Goal: Use online tool/utility: Utilize a website feature to perform a specific function

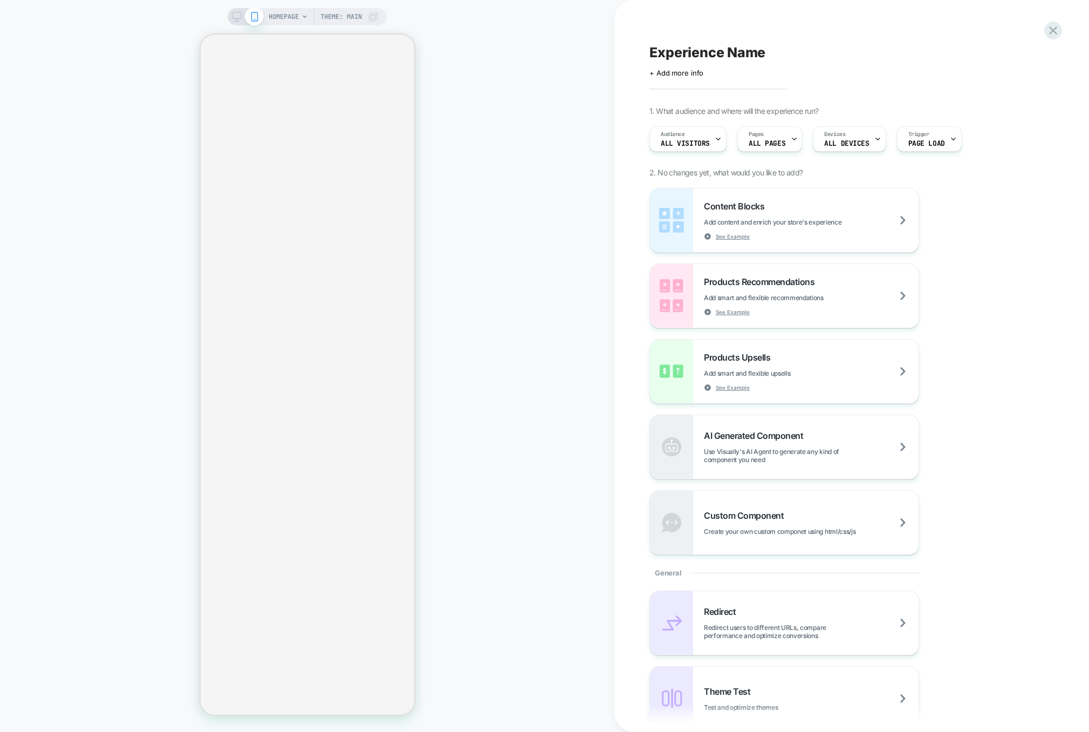
click at [970, 197] on div "Content Blocks Add content and enrich your store's experience See Example Produ…" at bounding box center [847, 371] width 394 height 367
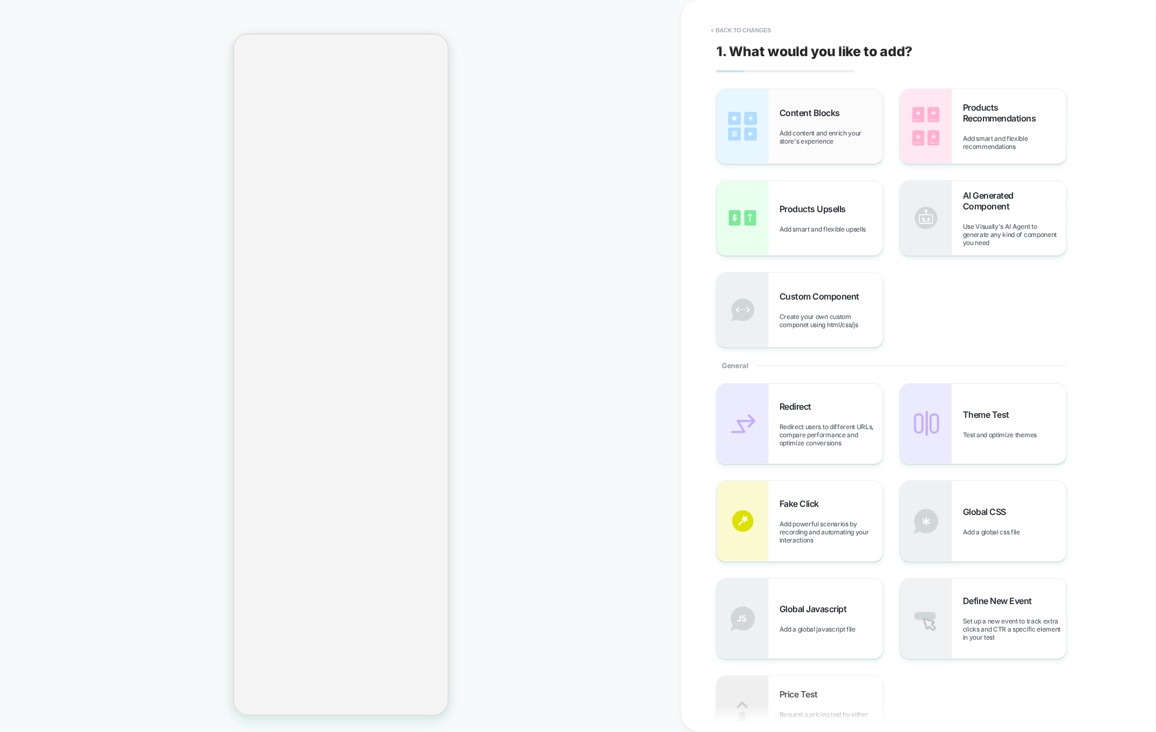
click at [815, 139] on span "Add content and enrich your store's experience" at bounding box center [832, 137] width 104 height 16
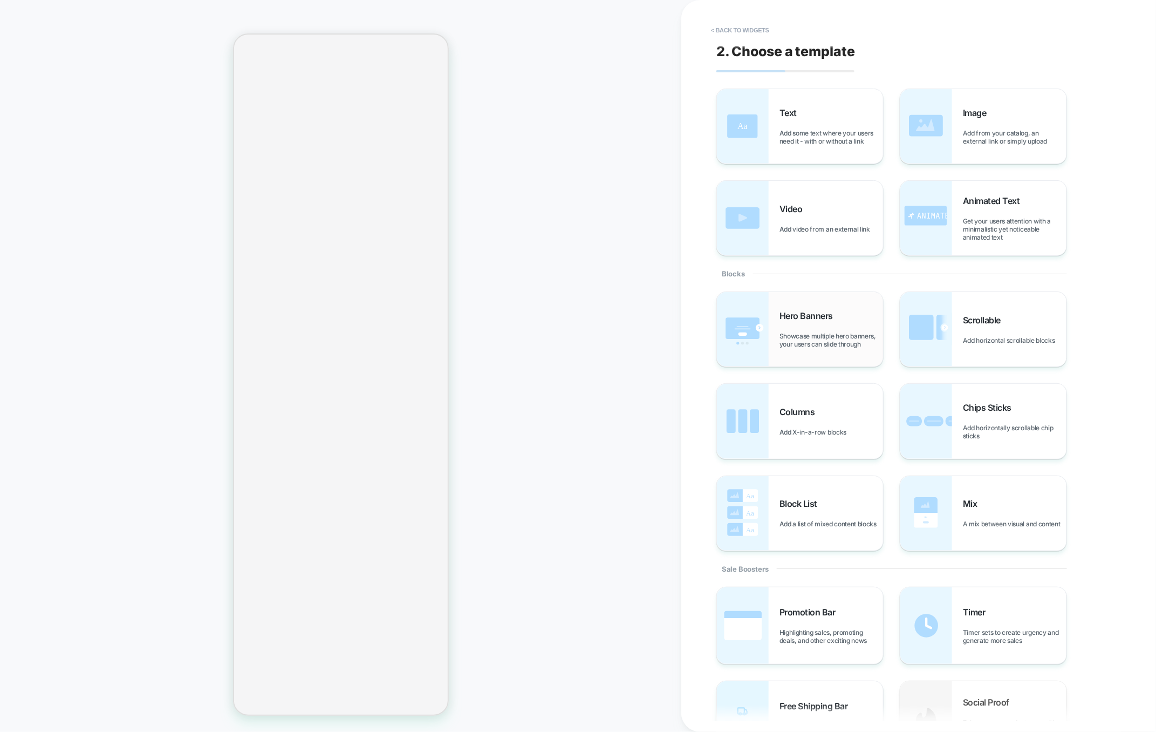
click at [779, 358] on div "Hero Banners Showcase multiple hero banners, your users can slide through" at bounding box center [800, 329] width 166 height 74
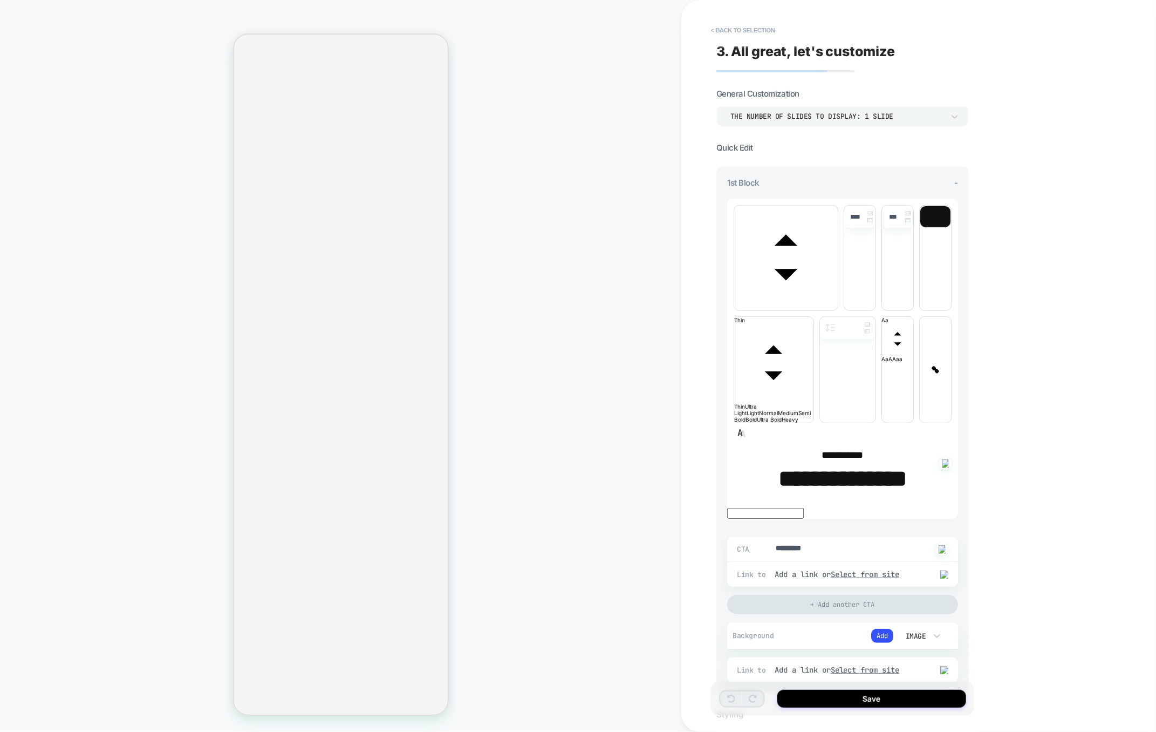
click at [830, 118] on div "THE NUMBER OF SLIDES TO DISPLAY: 1 SLIDE" at bounding box center [838, 116] width 214 height 9
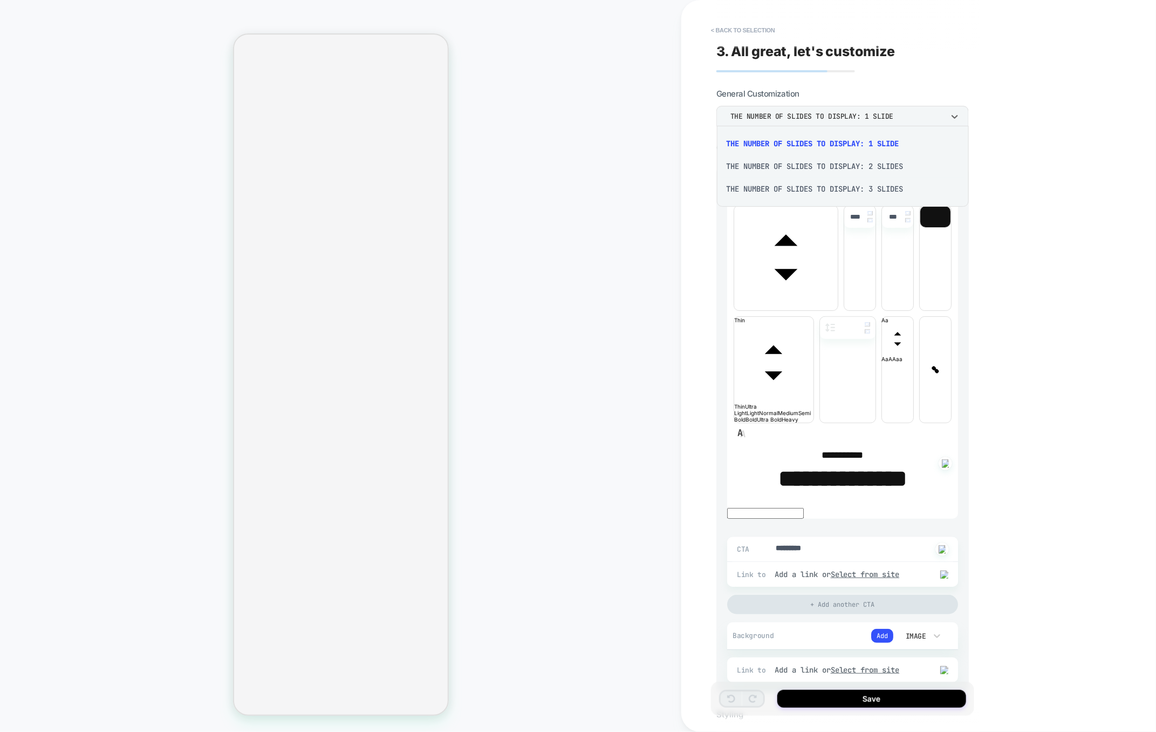
click at [811, 158] on div "THE NUMBER OF SLIDES TO DISPLAY: 2 SLIDES" at bounding box center [843, 166] width 244 height 23
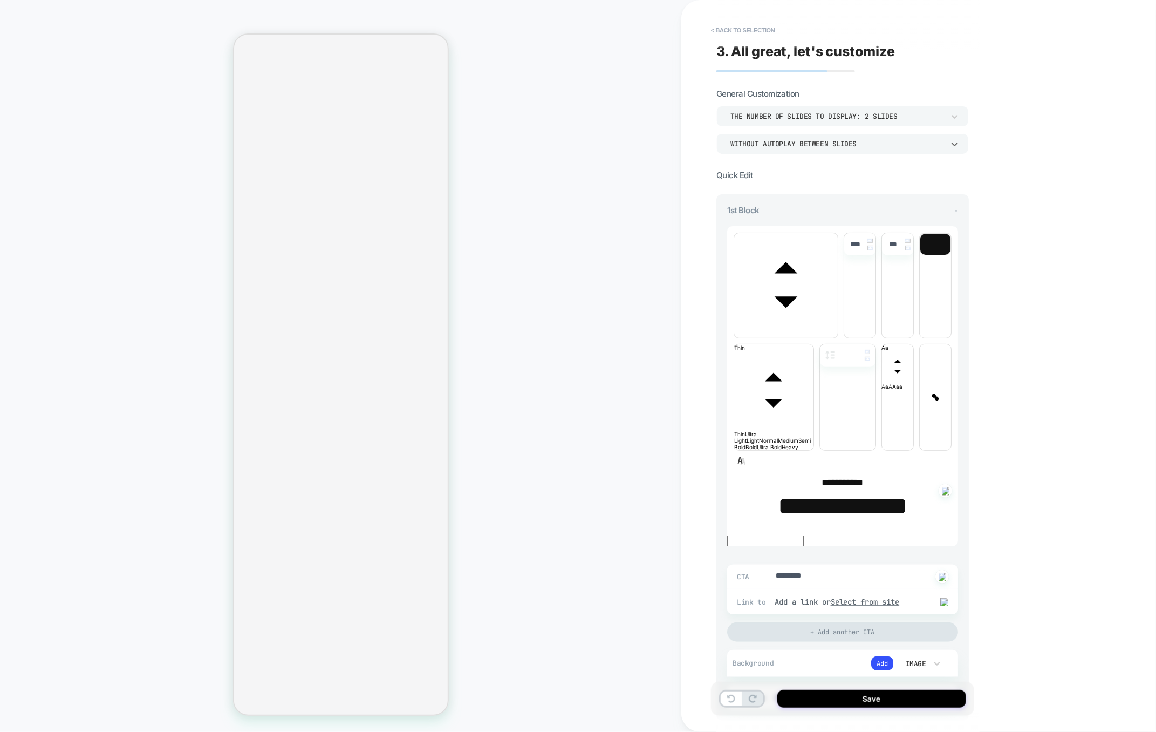
click at [808, 145] on div "WITHOUT AUTOPLAY BETWEEN SLIDES" at bounding box center [838, 143] width 214 height 9
click at [808, 145] on div at bounding box center [578, 366] width 1156 height 732
click at [801, 140] on div "WITHOUT AUTOPLAY BETWEEN SLIDES" at bounding box center [838, 143] width 214 height 9
click at [801, 140] on div at bounding box center [578, 366] width 1156 height 732
click at [784, 139] on div "WITHOUT AUTOPLAY BETWEEN SLIDES" at bounding box center [838, 143] width 214 height 9
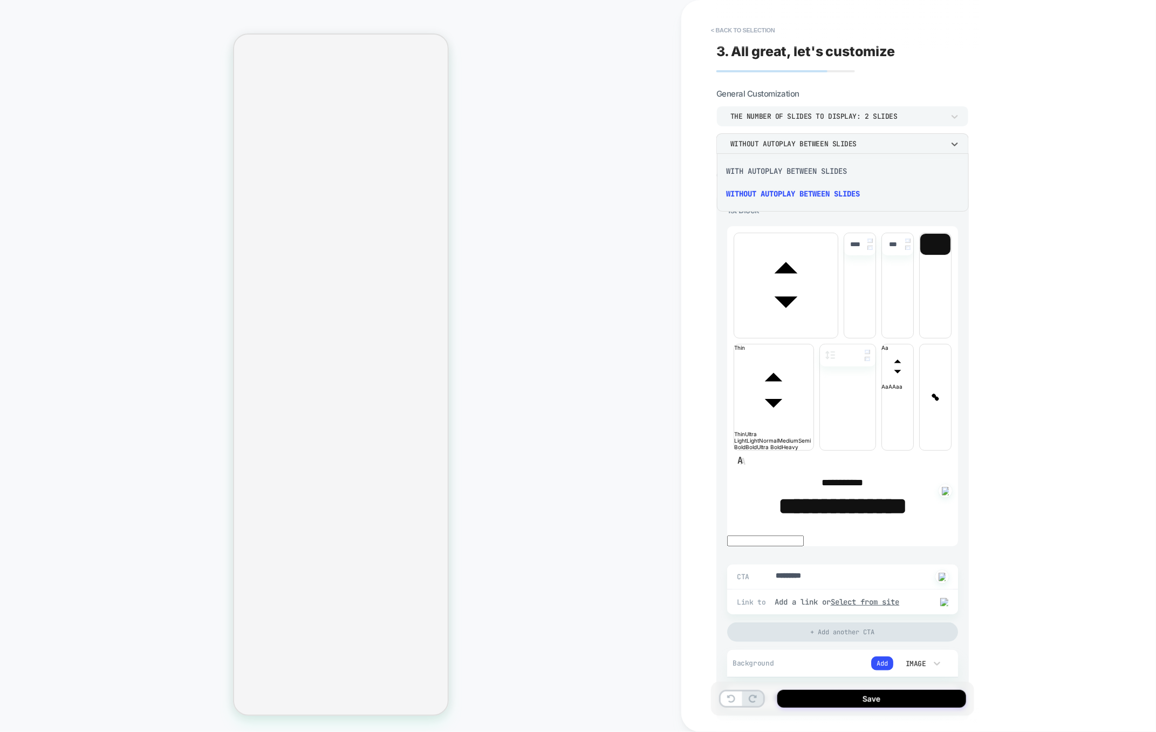
click at [774, 170] on div "WITH AUTOPLAY BETWEEN SLIDES" at bounding box center [843, 171] width 244 height 23
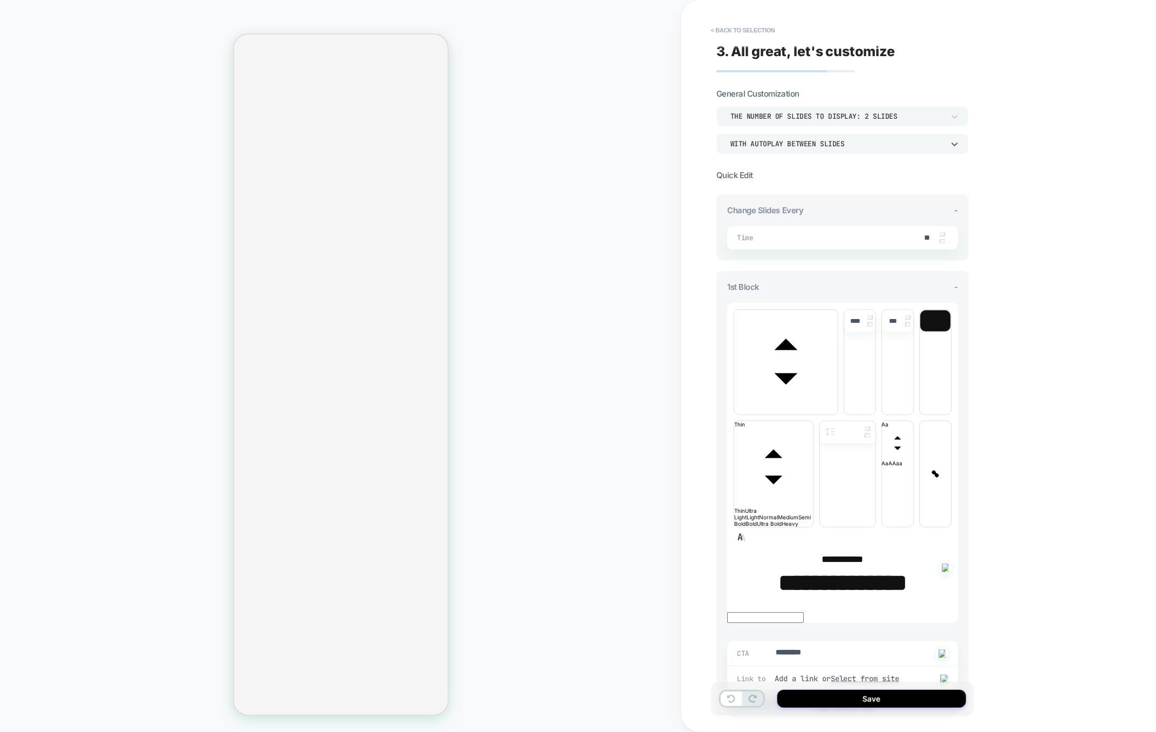
click at [787, 146] on div "WITH AUTOPLAY BETWEEN SLIDES" at bounding box center [838, 143] width 214 height 9
click at [787, 188] on div "WITHOUT AUTOPLAY BETWEEN SLIDES" at bounding box center [843, 193] width 244 height 23
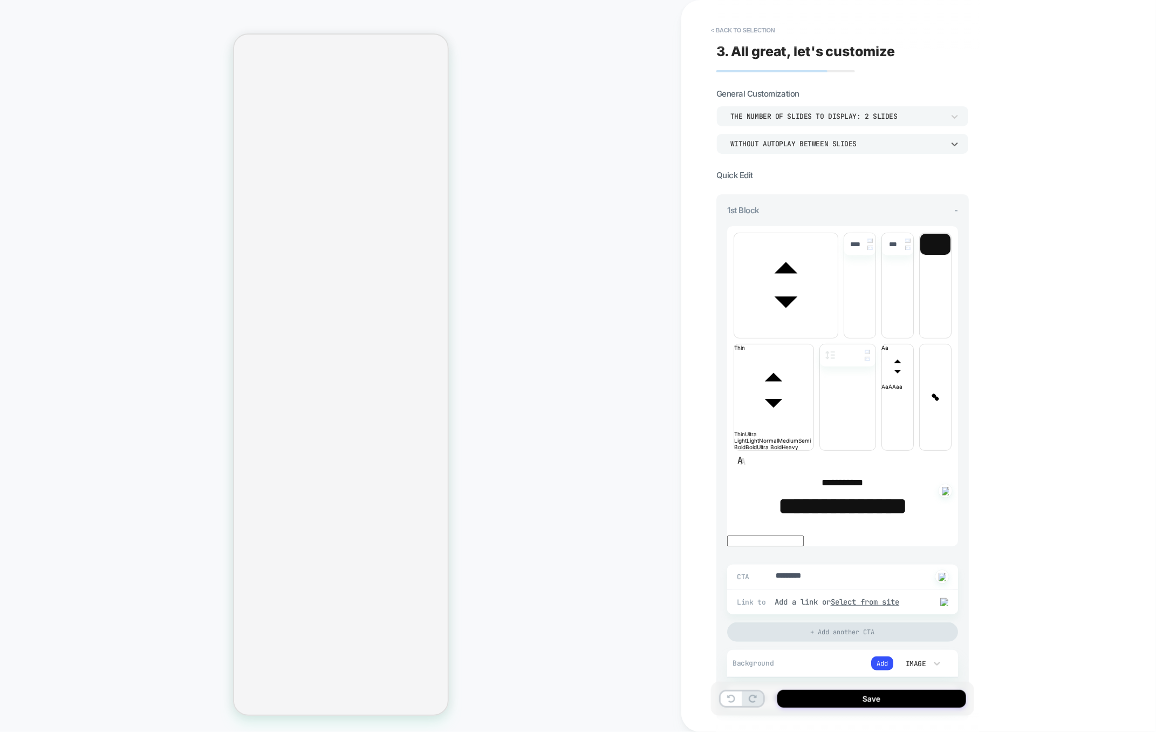
click at [811, 148] on div "WITHOUT AUTOPLAY BETWEEN SLIDES" at bounding box center [837, 143] width 224 height 11
click at [807, 178] on div "WITH AUTOPLAY BETWEEN SLIDES" at bounding box center [843, 171] width 244 height 23
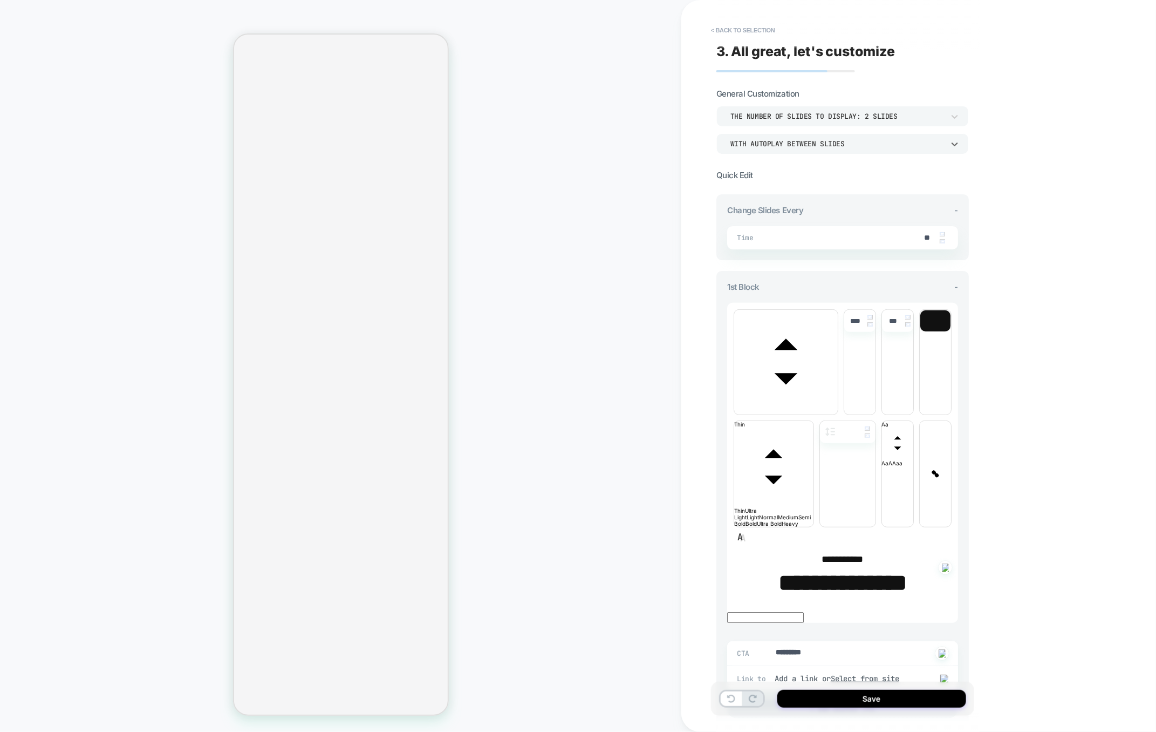
click at [836, 115] on div "THE NUMBER OF SLIDES TO DISPLAY: 2 SLIDES" at bounding box center [838, 116] width 214 height 9
click at [815, 146] on div "THE NUMBER OF SLIDES TO DISPLAY: 1 SLIDE" at bounding box center [843, 143] width 244 height 23
